Goal: Task Accomplishment & Management: Complete application form

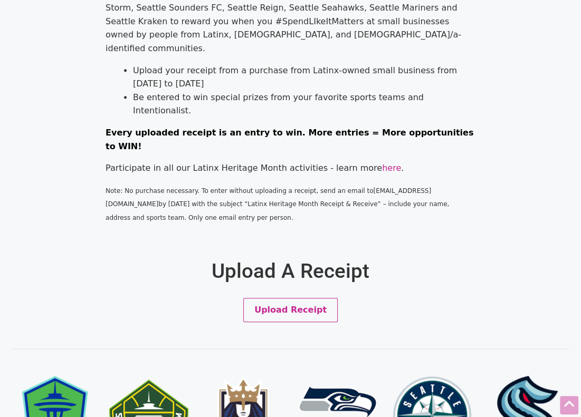
scroll to position [317, 0]
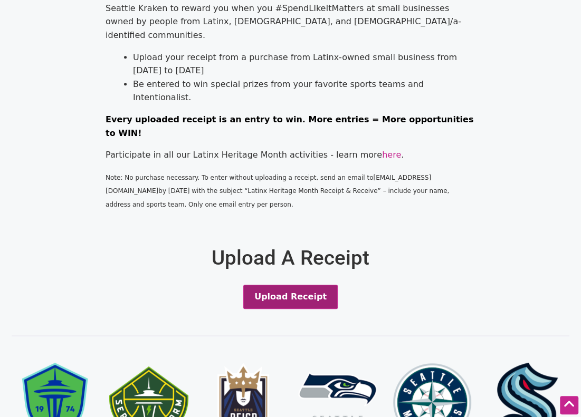
click at [304, 285] on button "Upload Receipt" at bounding box center [290, 297] width 94 height 24
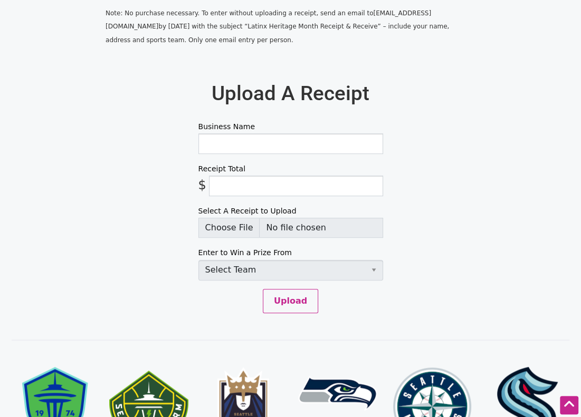
scroll to position [482, 0]
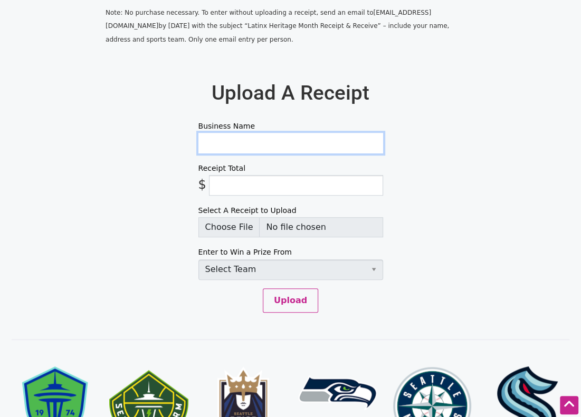
click at [253, 133] on input "Business Name" at bounding box center [290, 143] width 185 height 21
type input "FRIDAY AFTERNOON TEA"
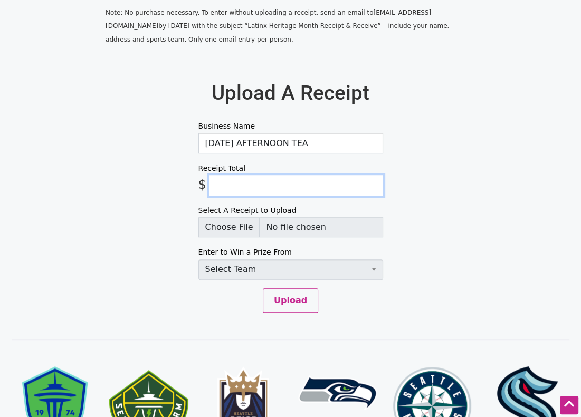
click at [244, 175] on input "Receipt Total" at bounding box center [296, 185] width 174 height 21
type input "25.50"
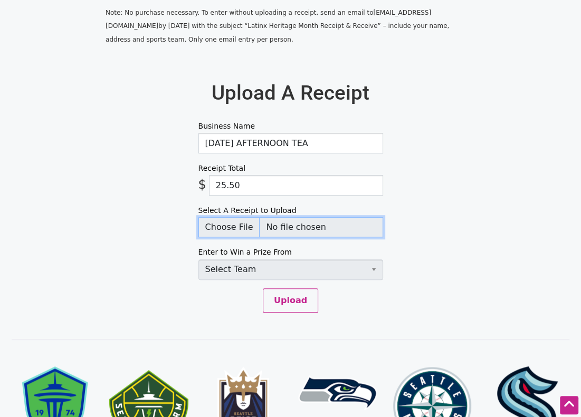
click at [236, 217] on input "Select A Receipt to Upload" at bounding box center [290, 227] width 185 height 20
type input "C:\fakepath\friday afternoon receipt wanA.jpg"
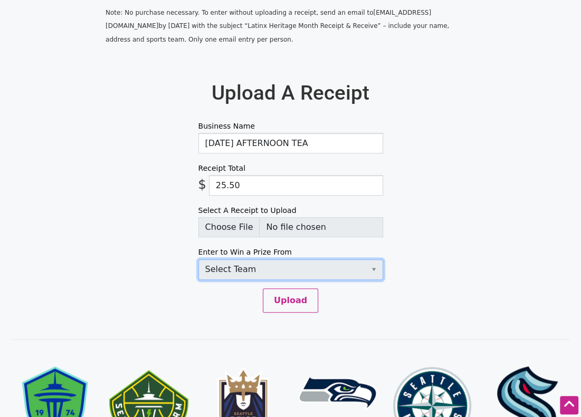
click at [281, 260] on select "Select Team Seattle Sounders FC Seattle Storm Seattle Reign Seattle Seahawks Se…" at bounding box center [290, 270] width 185 height 21
select select "SeattleKraken"
click at [198, 260] on select "Select Team Seattle Sounders FC Seattle Storm Seattle Reign Seattle Seahawks Se…" at bounding box center [290, 270] width 185 height 21
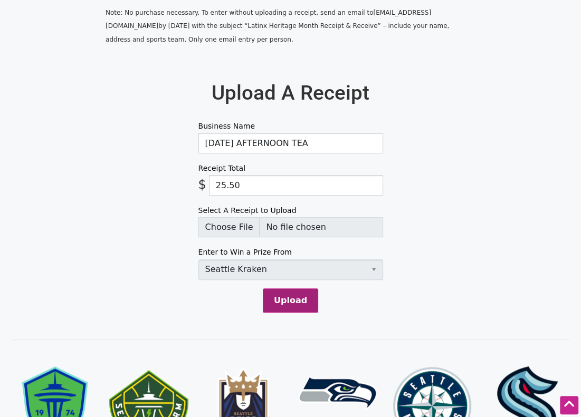
click at [289, 289] on button "Upload" at bounding box center [290, 301] width 55 height 24
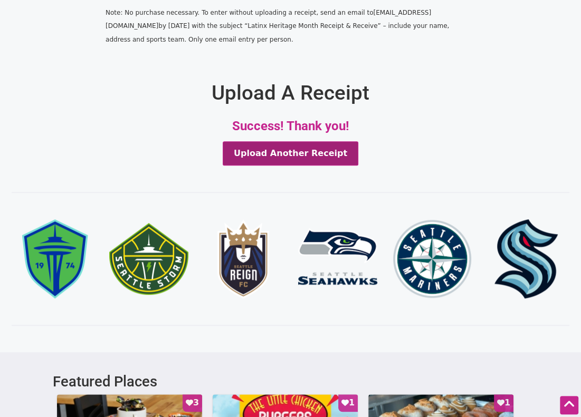
click at [292, 141] on button "Upload Another Receipt" at bounding box center [291, 153] width 136 height 24
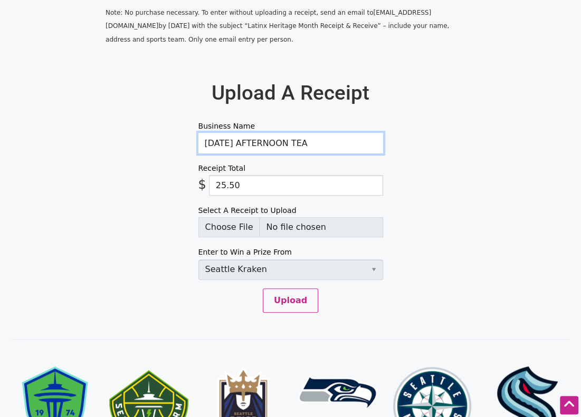
click at [239, 133] on input "FRIDAY AFTERNOON TEA" at bounding box center [290, 143] width 185 height 21
type input "taco chuckis central district - yay!!"
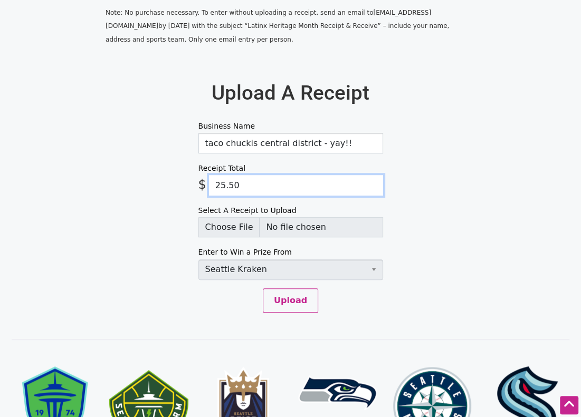
click at [236, 175] on input "25.50" at bounding box center [296, 185] width 174 height 21
type input "10.10"
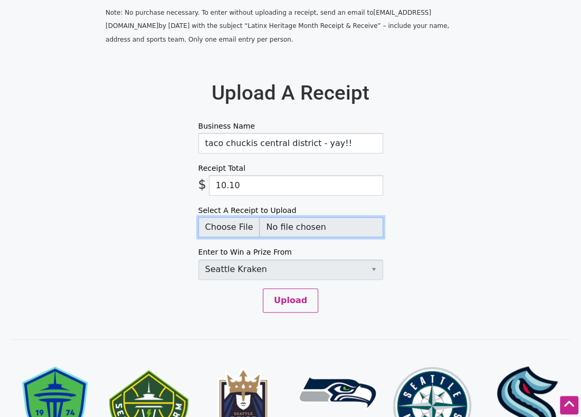
click at [227, 217] on input "Select A Receipt to Upload" at bounding box center [290, 227] width 185 height 20
type input "C:\fakepath\TACO CHUCKIS CENTRAL DISTRICT WAN A.jpg"
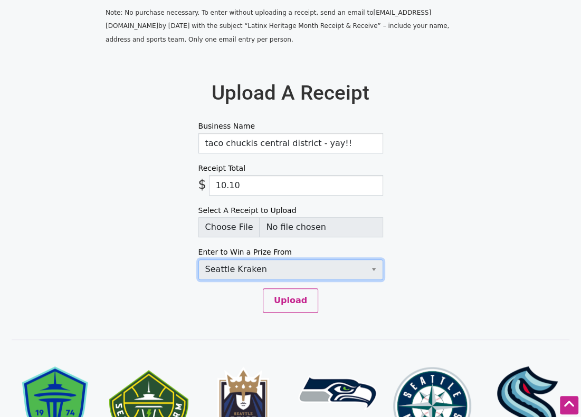
click at [317, 260] on select "Select Team Seattle Sounders FC Seattle Storm Seattle Reign Seattle Seahawks Se…" at bounding box center [290, 270] width 185 height 21
select select "SeattleKraken"
click at [198, 260] on select "Select Team Seattle Sounders FC Seattle Storm Seattle Reign Seattle Seahawks Se…" at bounding box center [290, 270] width 185 height 21
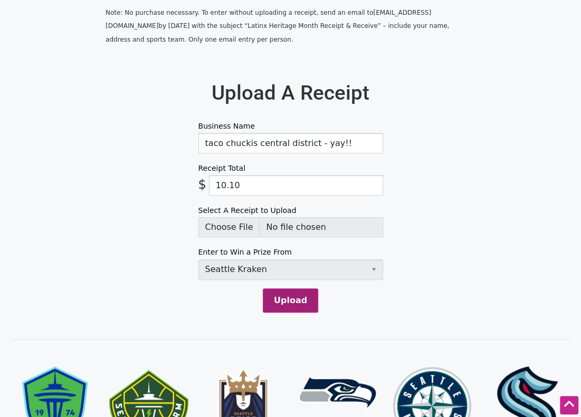
click at [288, 289] on button "Upload" at bounding box center [290, 301] width 55 height 24
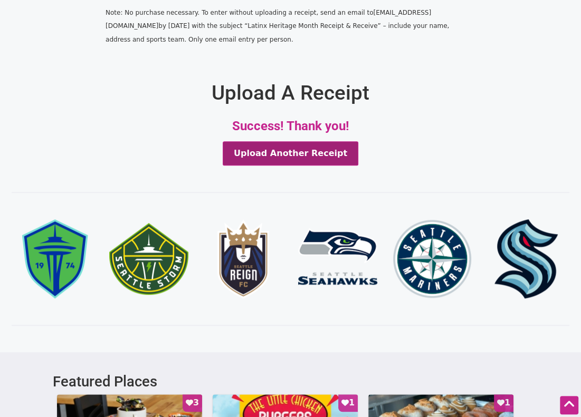
click at [270, 141] on button "Upload Another Receipt" at bounding box center [291, 153] width 136 height 24
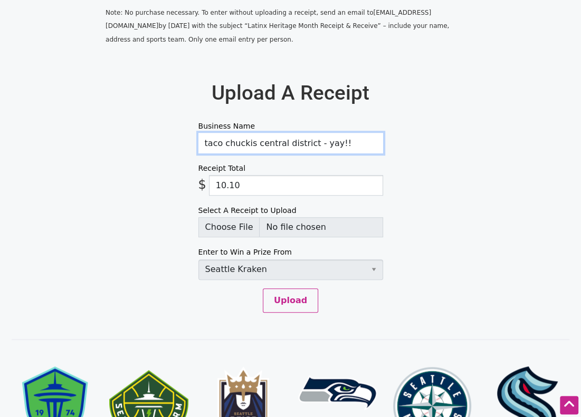
click at [307, 133] on input "taco chuckis central district - yay!!" at bounding box center [290, 143] width 185 height 21
type input "FRELARD TAMALES FREMONT"
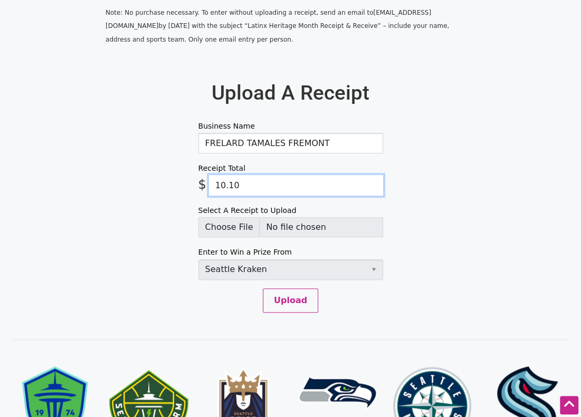
click at [306, 175] on input "10.10" at bounding box center [296, 185] width 174 height 21
type input "9.92"
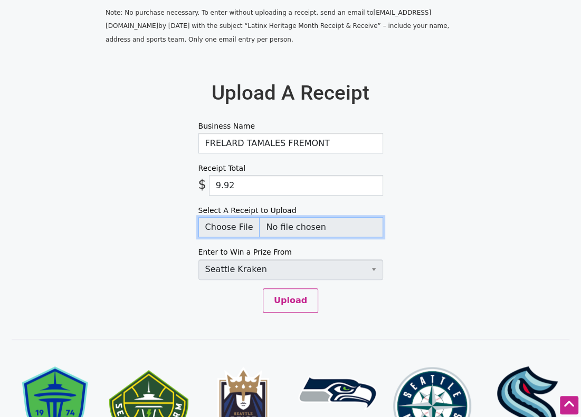
click at [236, 217] on input "Select A Receipt to Upload" at bounding box center [290, 227] width 185 height 20
type input "C:\fakepath\FRELARD TAMALES 2025-09 WANA.jpg"
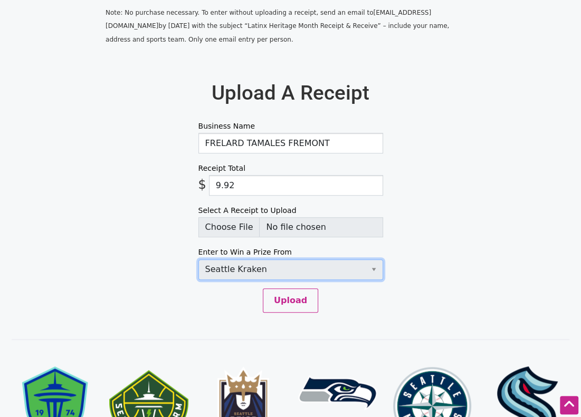
click at [295, 260] on select "Select Team Seattle Sounders FC Seattle Storm Seattle Reign Seattle Seahawks Se…" at bounding box center [290, 270] width 185 height 21
select select "SeattleKraken"
click at [198, 260] on select "Select Team Seattle Sounders FC Seattle Storm Seattle Reign Seattle Seahawks Se…" at bounding box center [290, 270] width 185 height 21
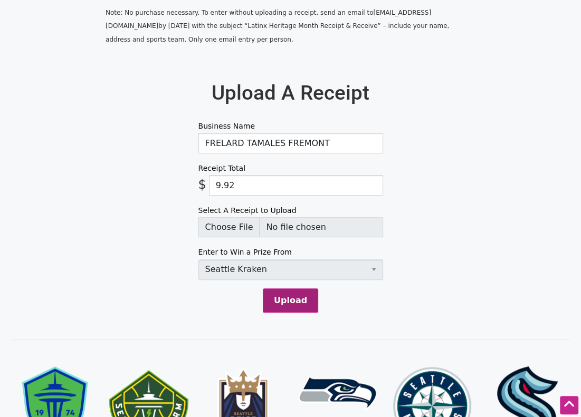
click at [283, 289] on button "Upload" at bounding box center [290, 301] width 55 height 24
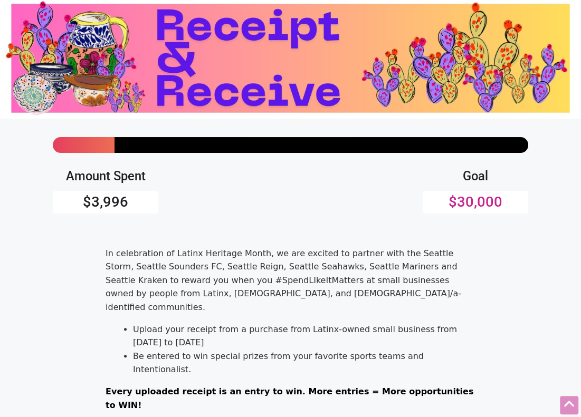
scroll to position [0, 0]
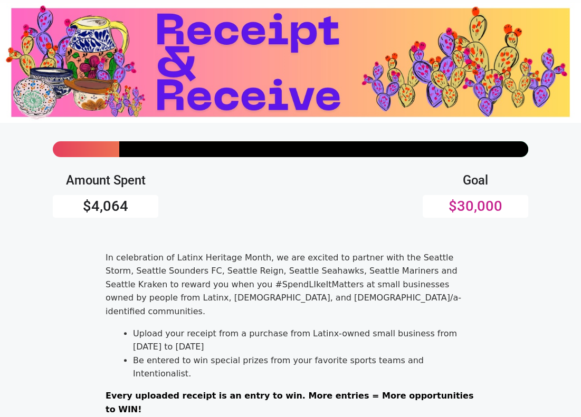
scroll to position [106, 0]
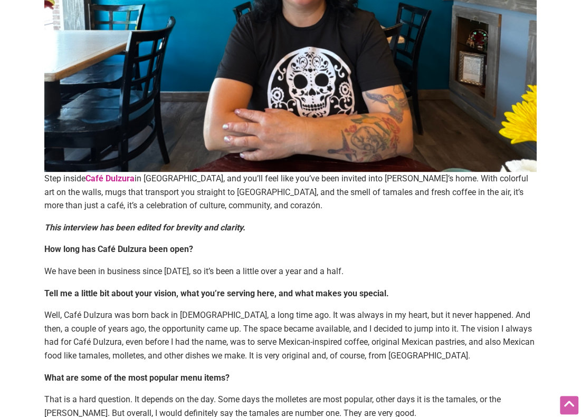
scroll to position [317, 0]
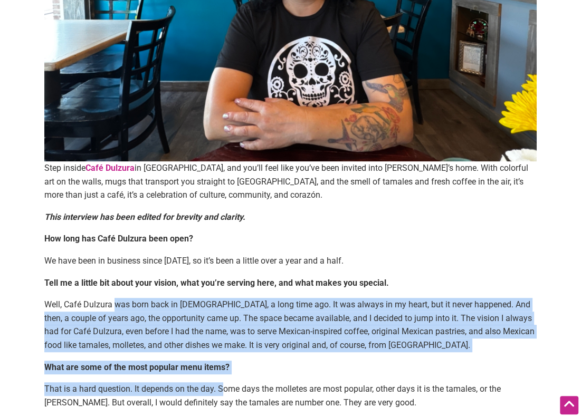
drag, startPoint x: 118, startPoint y: 311, endPoint x: 223, endPoint y: 388, distance: 130.2
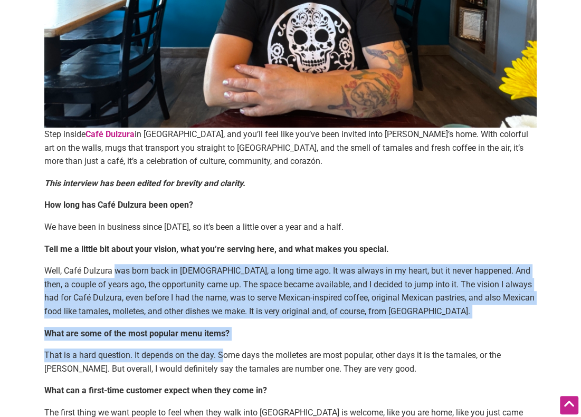
scroll to position [369, 0]
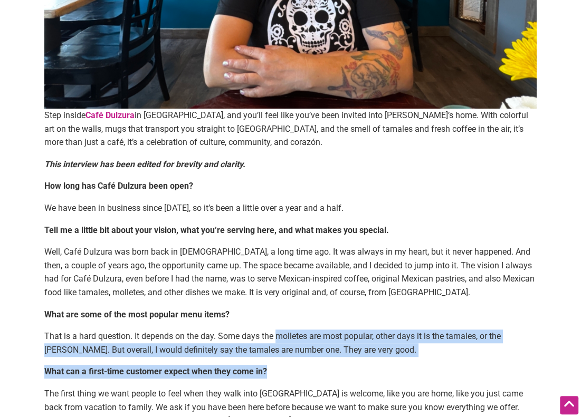
drag, startPoint x: 279, startPoint y: 342, endPoint x: 295, endPoint y: 361, distance: 25.1
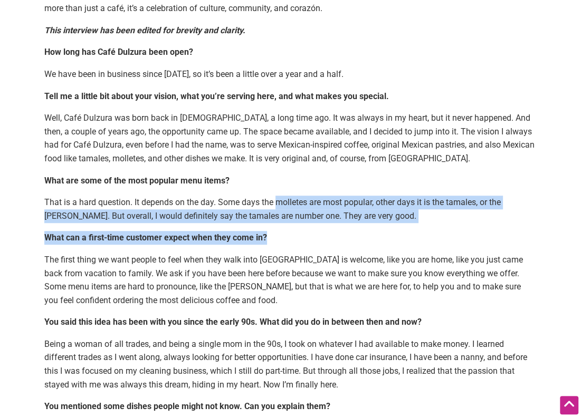
scroll to position [528, 0]
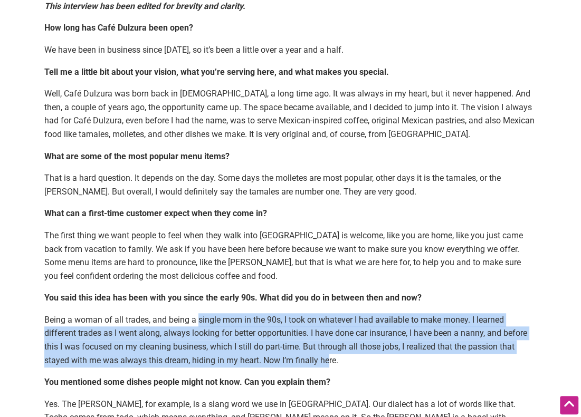
drag, startPoint x: 198, startPoint y: 319, endPoint x: 329, endPoint y: 357, distance: 136.4
click at [329, 357] on p "Being a woman of all trades, and being a single mom in the 90s, I took on whate…" at bounding box center [290, 340] width 492 height 54
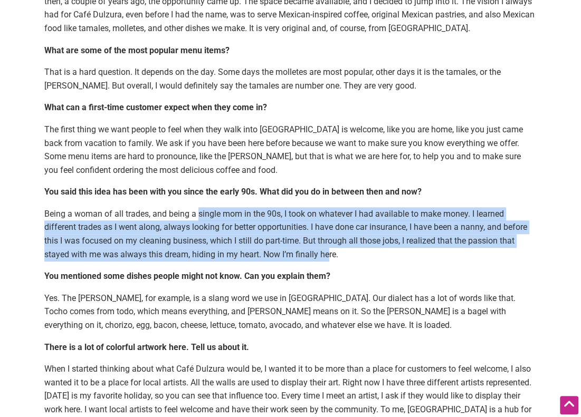
scroll to position [739, 0]
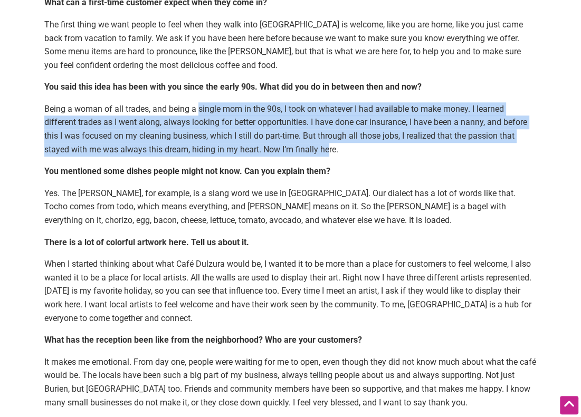
drag, startPoint x: 172, startPoint y: 269, endPoint x: 312, endPoint y: 318, distance: 148.4
click at [312, 318] on p "When I started thinking about what Café Dulzura would be, I wanted it to be mor…" at bounding box center [290, 291] width 492 height 68
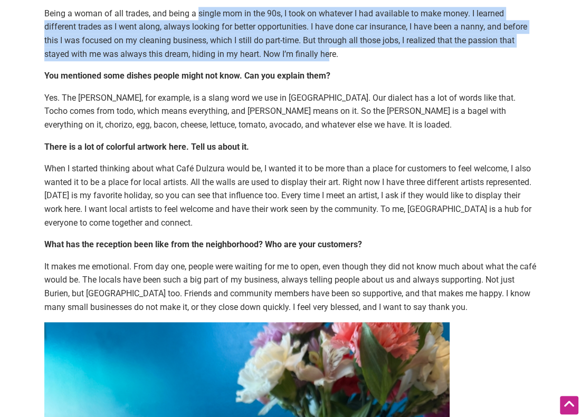
scroll to position [844, 0]
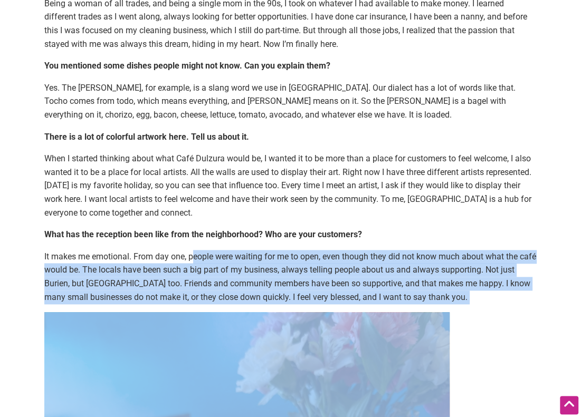
drag, startPoint x: 197, startPoint y: 260, endPoint x: 213, endPoint y: 305, distance: 48.6
click at [213, 305] on div "Step inside Café Dulzura in Burien, and you’ll feel like you’ve been invited in…" at bounding box center [290, 263] width 492 height 2040
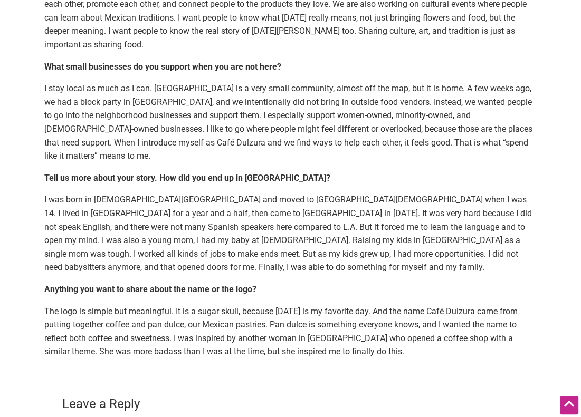
scroll to position [1794, 0]
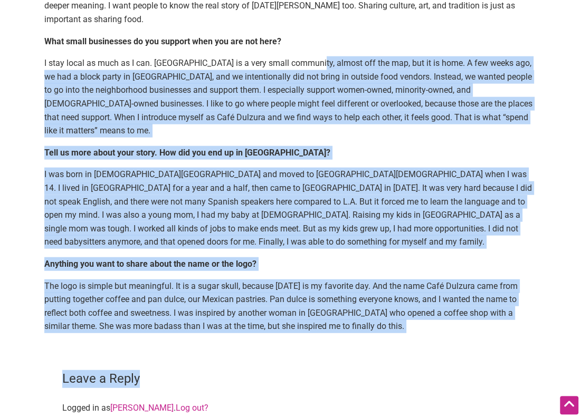
drag, startPoint x: 310, startPoint y: 56, endPoint x: 437, endPoint y: 337, distance: 307.9
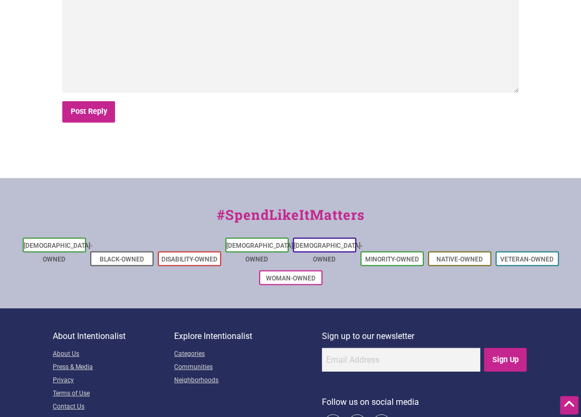
scroll to position [2252, 0]
